Goal: Find specific page/section: Find specific page/section

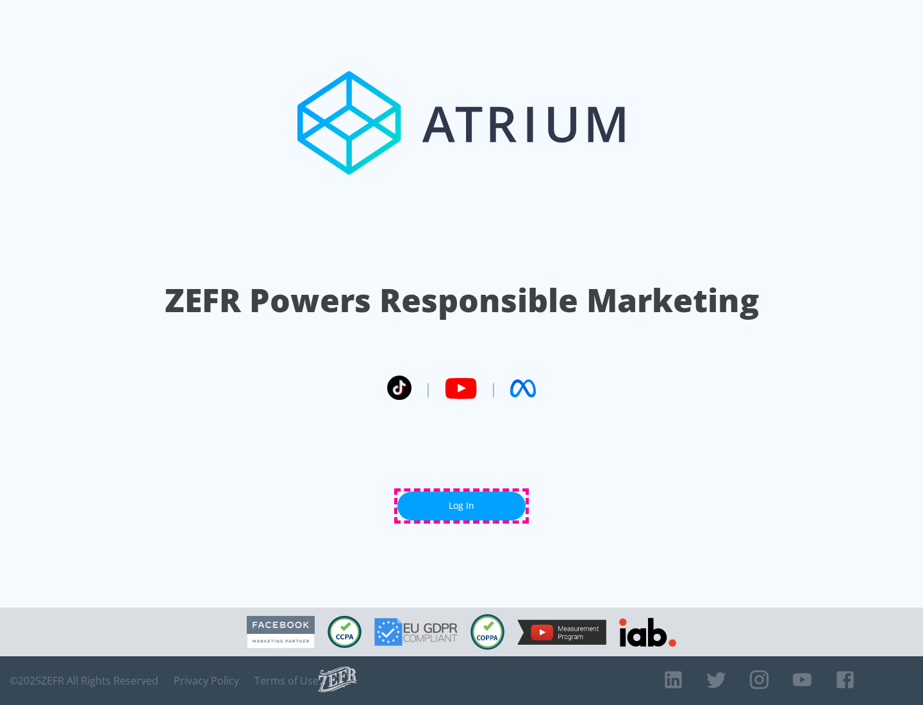
click at [461, 506] on link "Log In" at bounding box center [461, 506] width 128 height 29
